Goal: Information Seeking & Learning: Learn about a topic

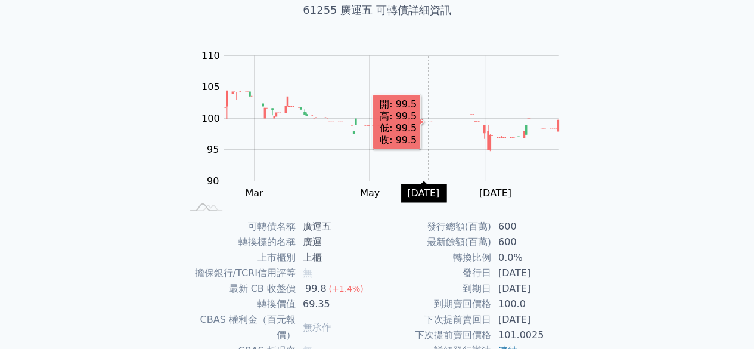
scroll to position [179, 0]
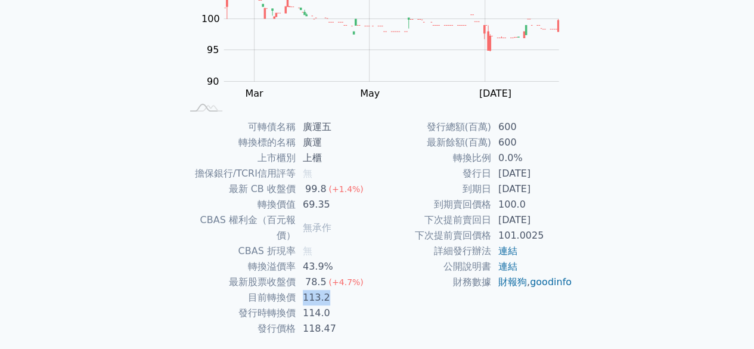
drag, startPoint x: 302, startPoint y: 281, endPoint x: 331, endPoint y: 281, distance: 28.6
click at [331, 290] on td "113.2" at bounding box center [337, 297] width 82 height 15
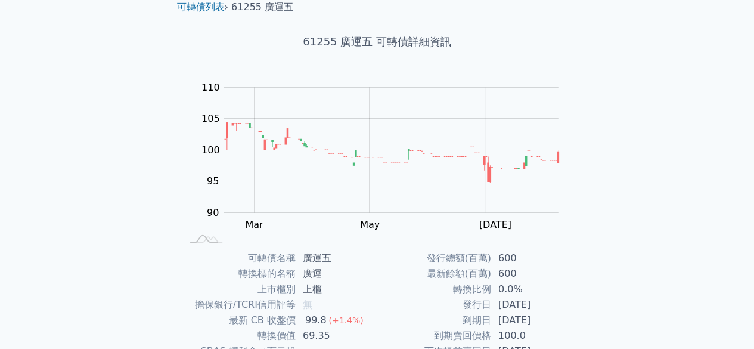
scroll to position [0, 0]
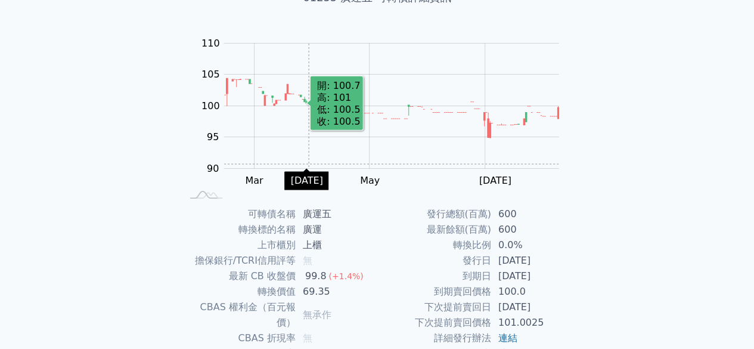
scroll to position [203, 0]
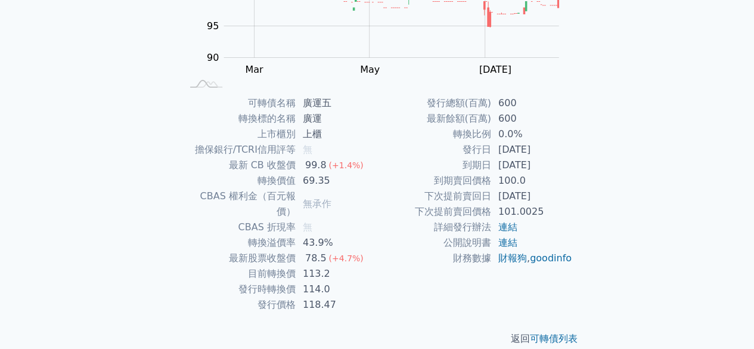
drag, startPoint x: 499, startPoint y: 147, endPoint x: 551, endPoint y: 160, distance: 53.5
click at [551, 160] on tbody "發行總額(百萬) 600 最新餘額(百萬) 600 轉換比例 0.0% 發行日 2024-06-21 到期日 2027-06-21 到期賣回價格 100.0 …" at bounding box center [474, 180] width 195 height 170
copy tbody "2024-06-21 到期日 2027-06-21"
drag, startPoint x: 305, startPoint y: 244, endPoint x: 324, endPoint y: 243, distance: 18.5
click at [324, 250] on div "78.5" at bounding box center [316, 257] width 26 height 15
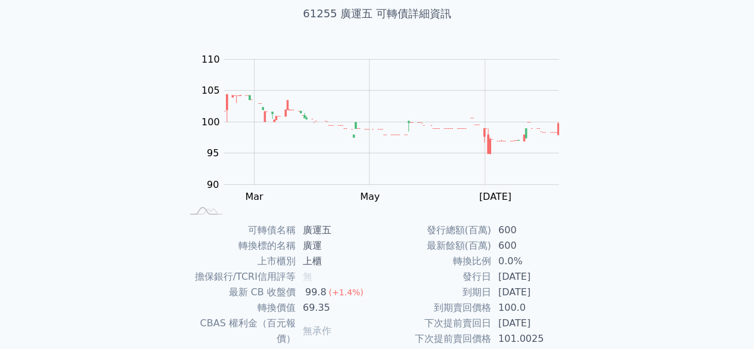
scroll to position [0, 0]
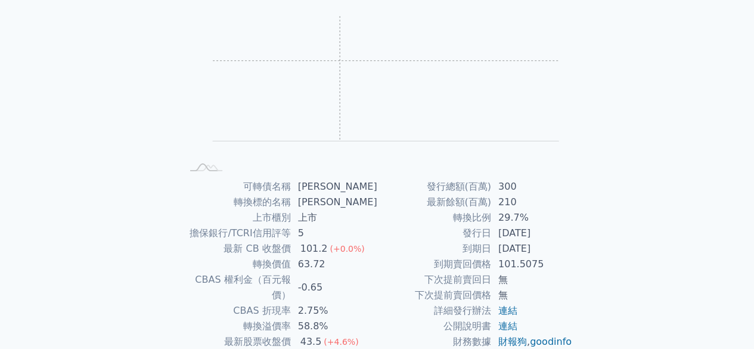
scroll to position [203, 0]
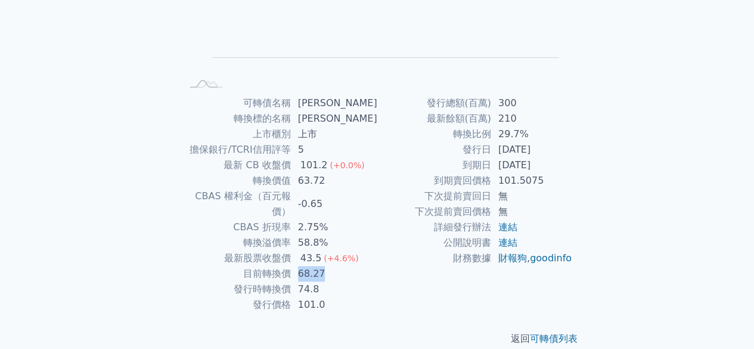
drag, startPoint x: 304, startPoint y: 259, endPoint x: 332, endPoint y: 254, distance: 28.4
click at [332, 266] on td "68.27" at bounding box center [334, 273] width 86 height 15
drag, startPoint x: 302, startPoint y: 274, endPoint x: 325, endPoint y: 272, distance: 23.3
click at [325, 281] on td "74.8" at bounding box center [334, 288] width 86 height 15
copy td "74.8"
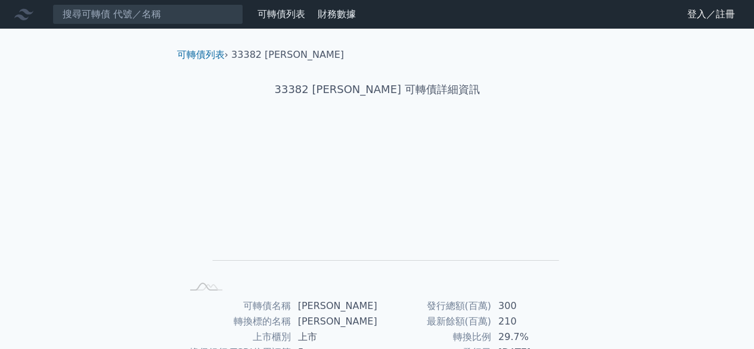
scroll to position [0, 0]
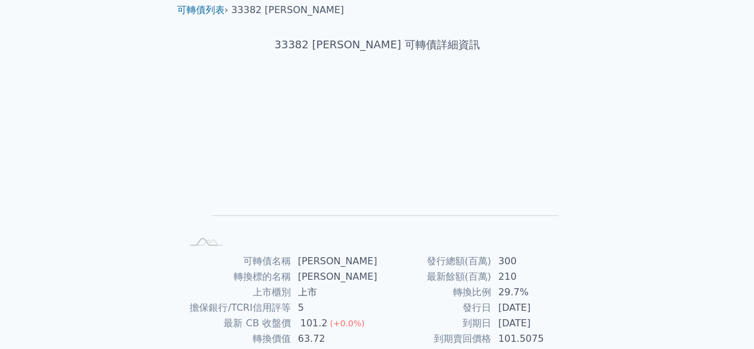
scroll to position [179, 0]
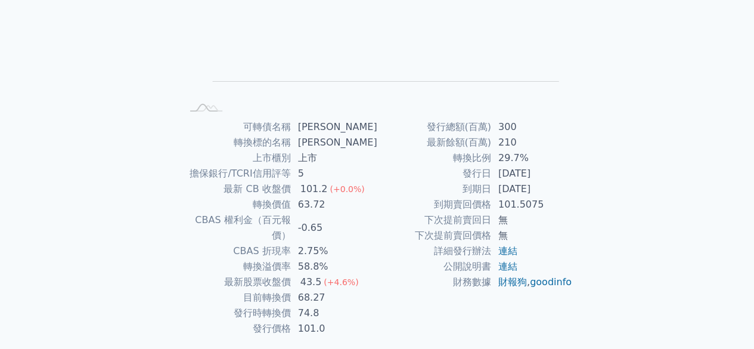
drag, startPoint x: 463, startPoint y: 171, endPoint x: 564, endPoint y: 187, distance: 102.5
click at [564, 187] on tbody "發行總額(百萬) 300 最新餘額(百萬) 210 轉換比例 29.7% 發行日 2019-08-20 到期日 2022-08-20 到期賣回價格 101.5…" at bounding box center [474, 204] width 195 height 170
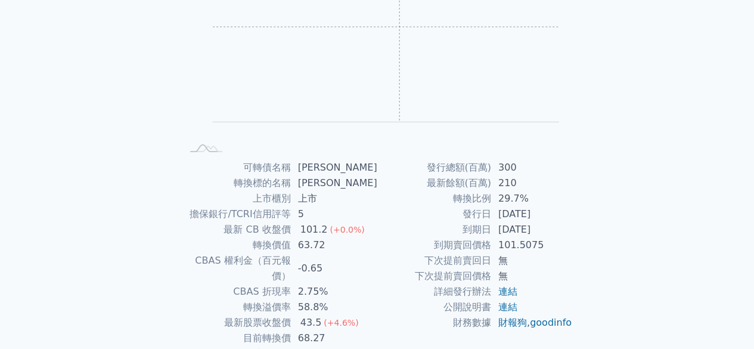
scroll to position [203, 0]
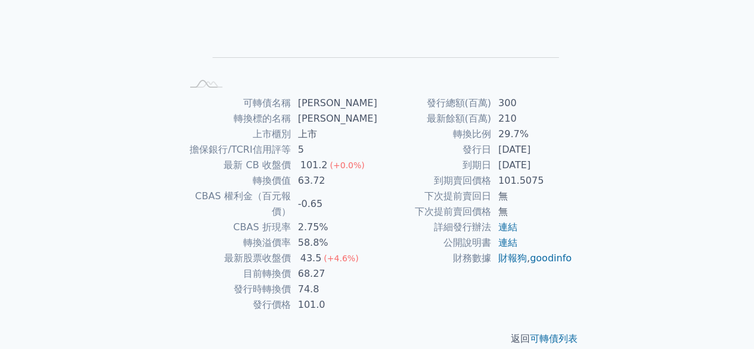
copy tbody "發行日 2019-08-20 到期日 2022-08-20"
